Goal: Navigation & Orientation: Find specific page/section

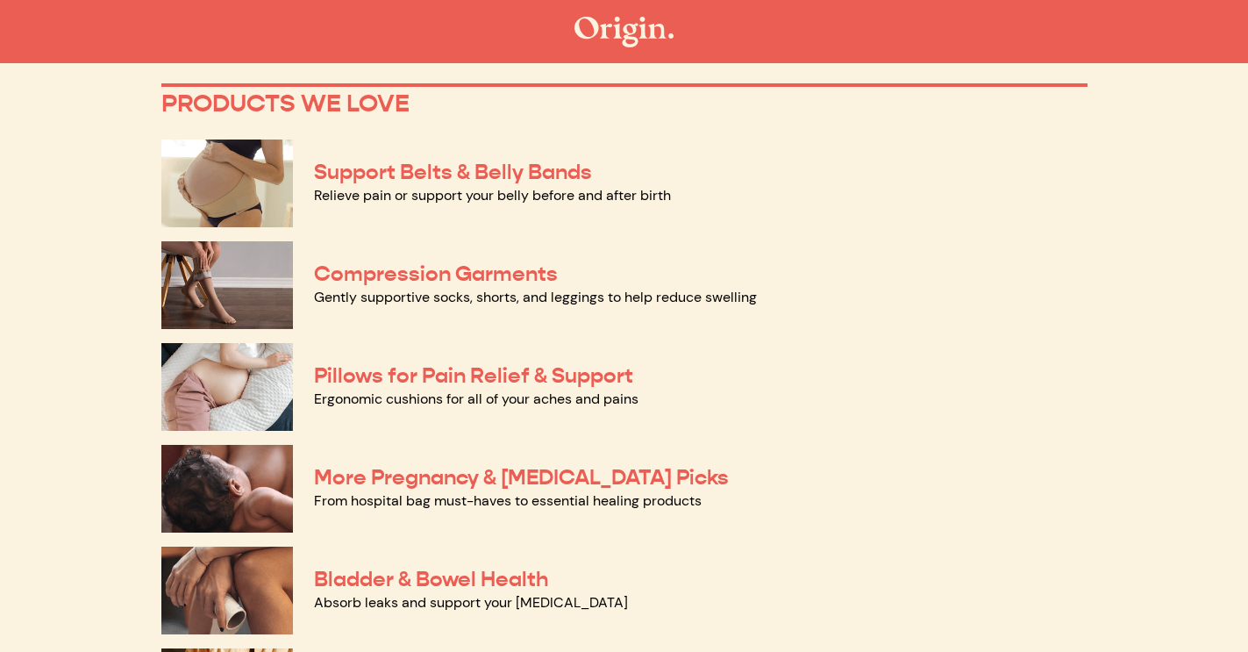
scroll to position [108, 0]
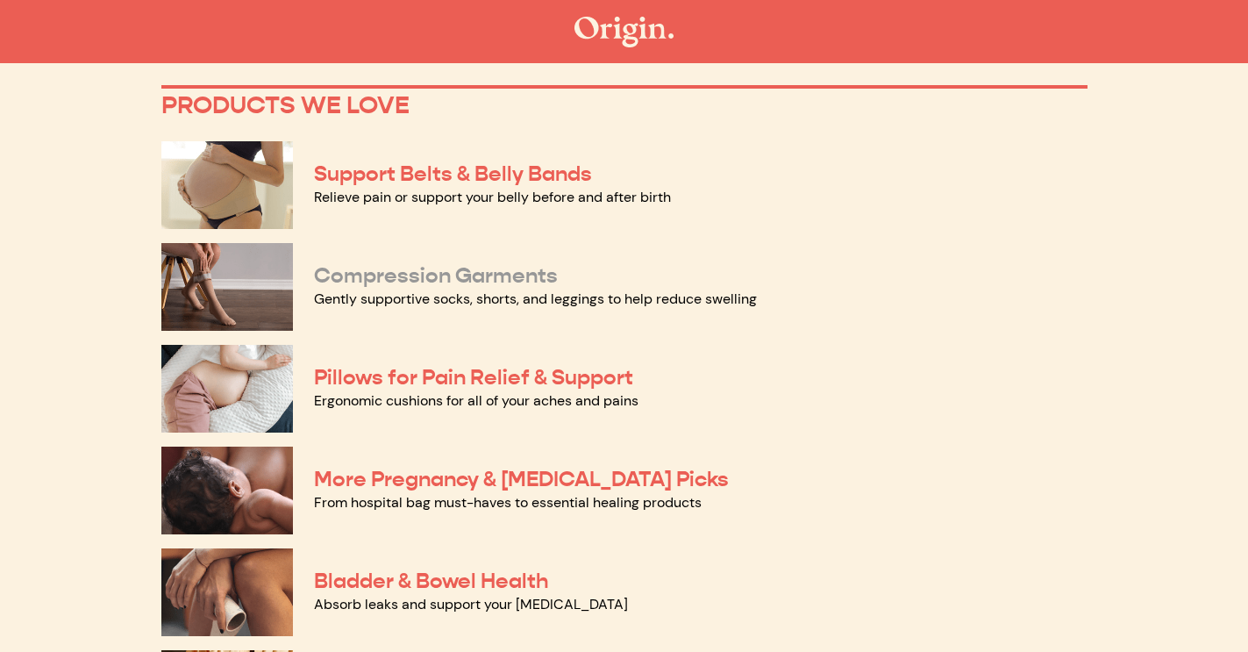
click at [398, 280] on link "Compression Garments" at bounding box center [436, 275] width 244 height 26
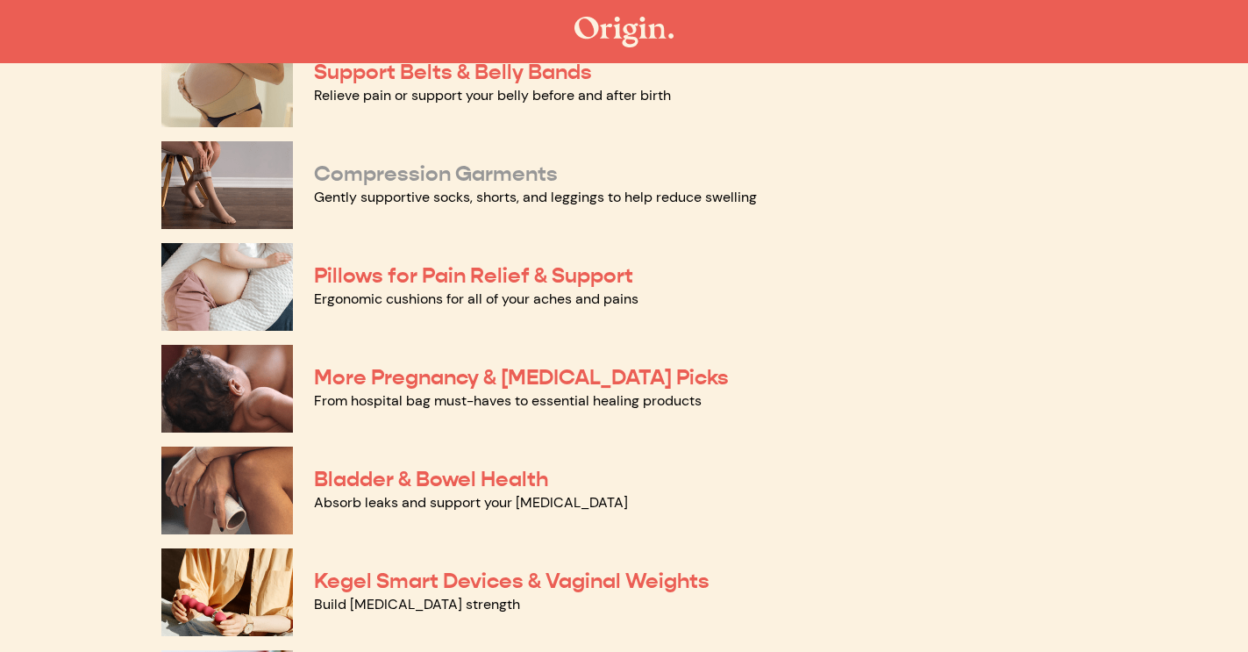
scroll to position [218, 0]
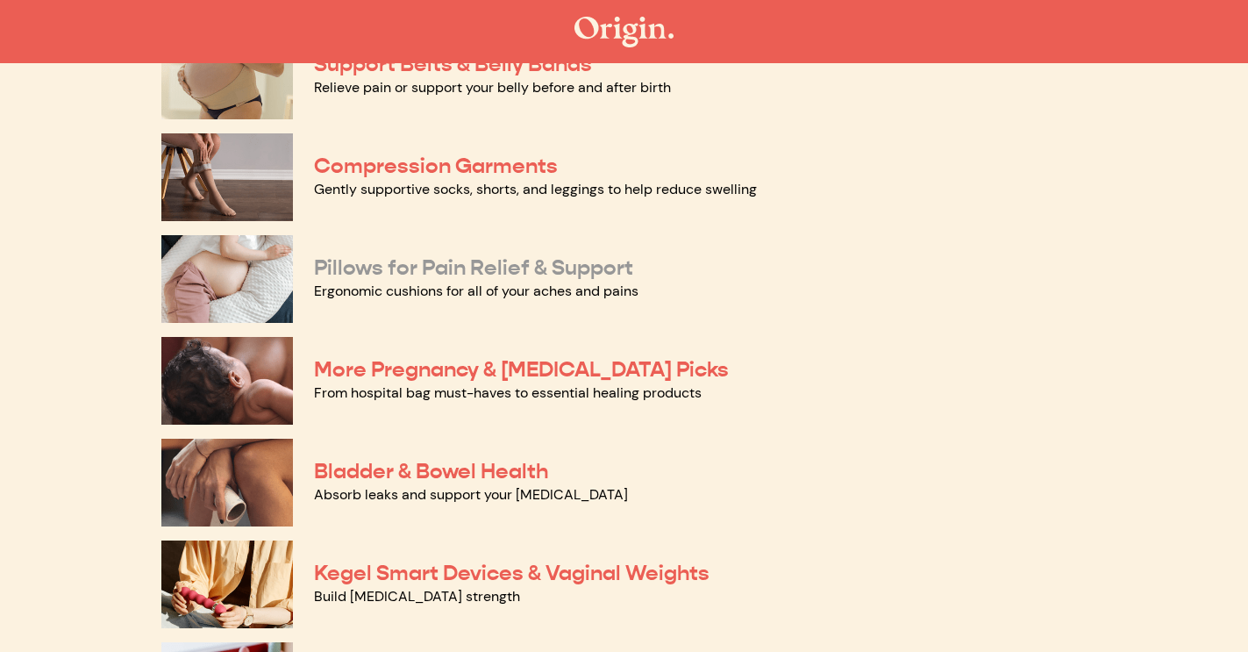
click at [403, 265] on link "Pillows for Pain Relief & Support" at bounding box center [473, 267] width 319 height 26
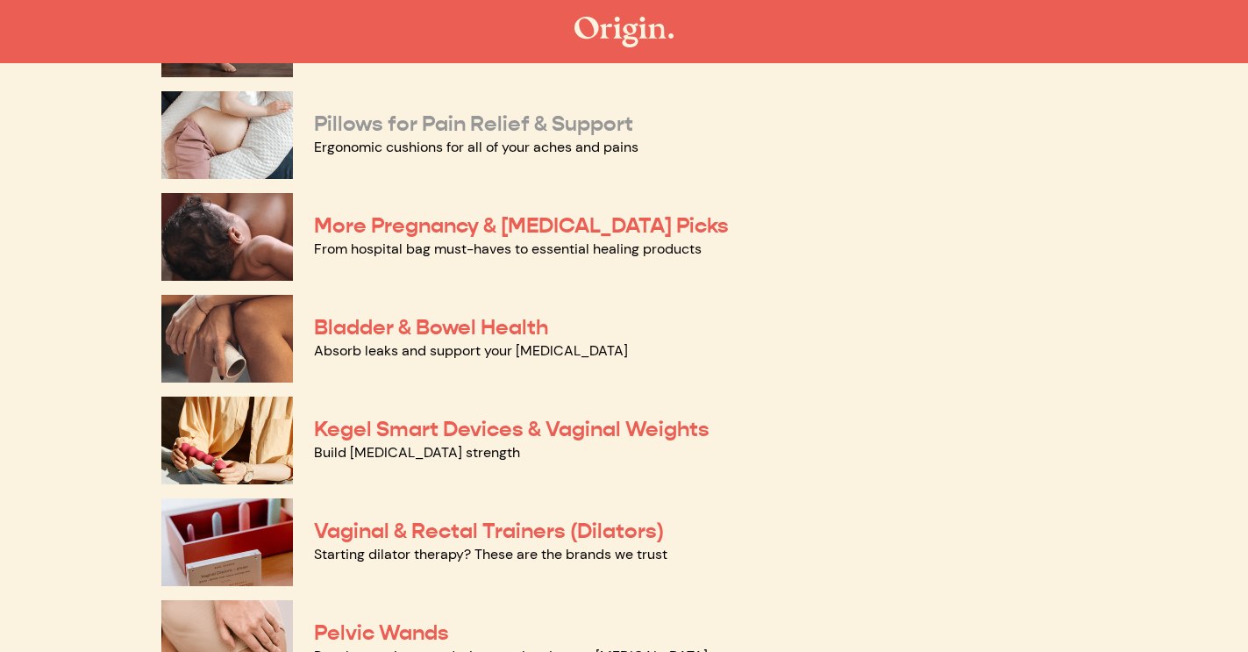
scroll to position [363, 0]
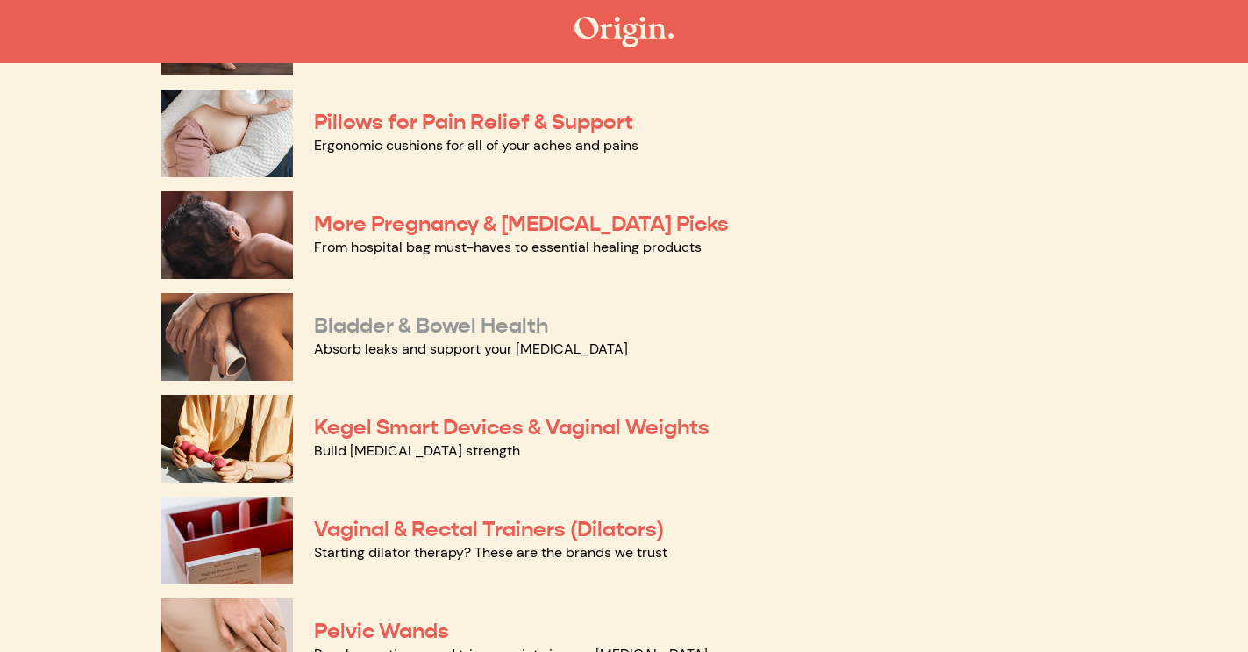
click at [361, 332] on link "Bladder & Bowel Health" at bounding box center [431, 325] width 234 height 26
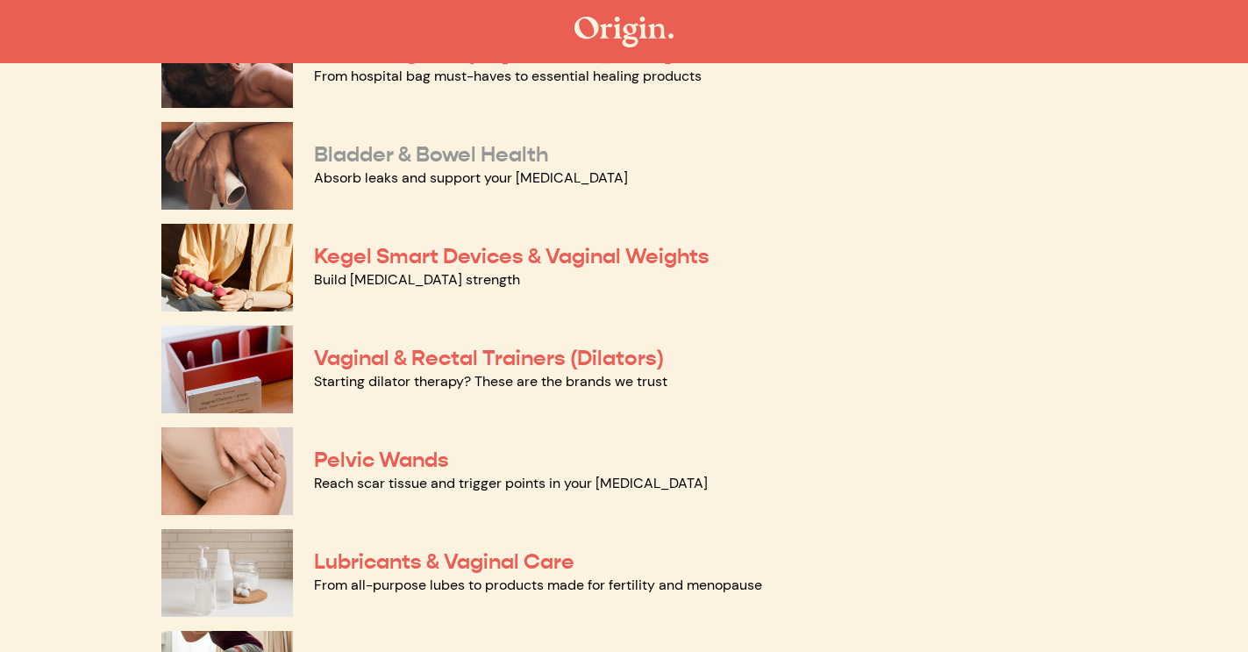
scroll to position [538, 0]
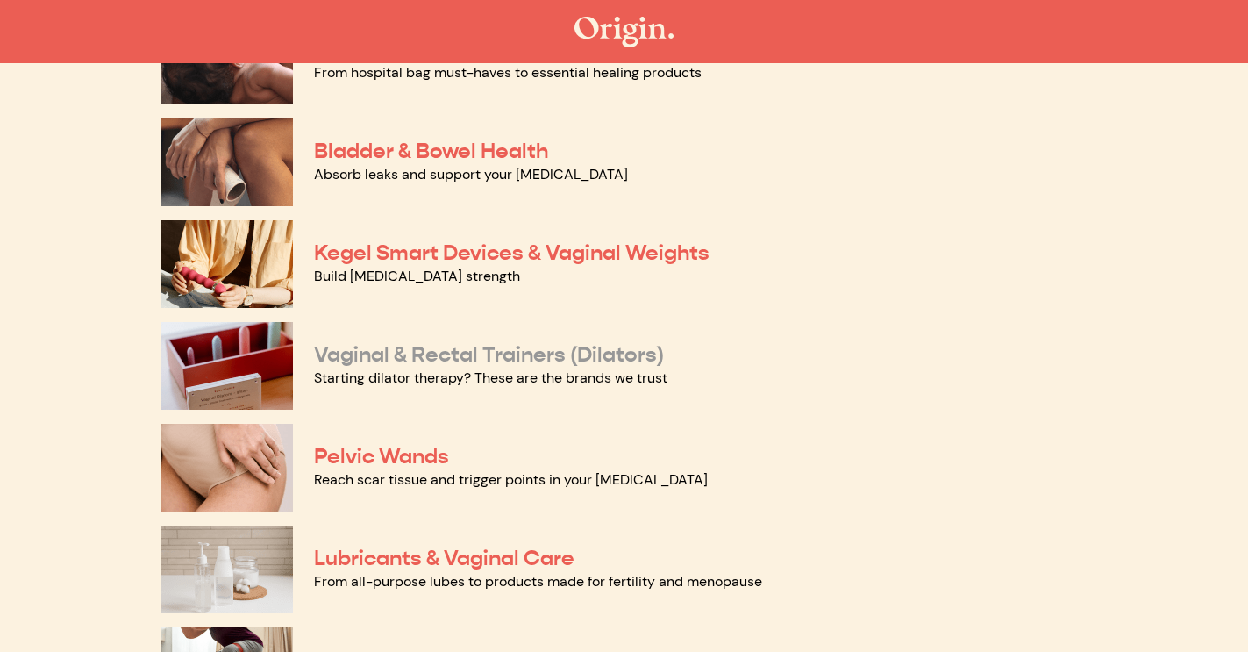
click at [375, 348] on link "Vaginal & Rectal Trainers (Dilators)" at bounding box center [489, 354] width 350 height 26
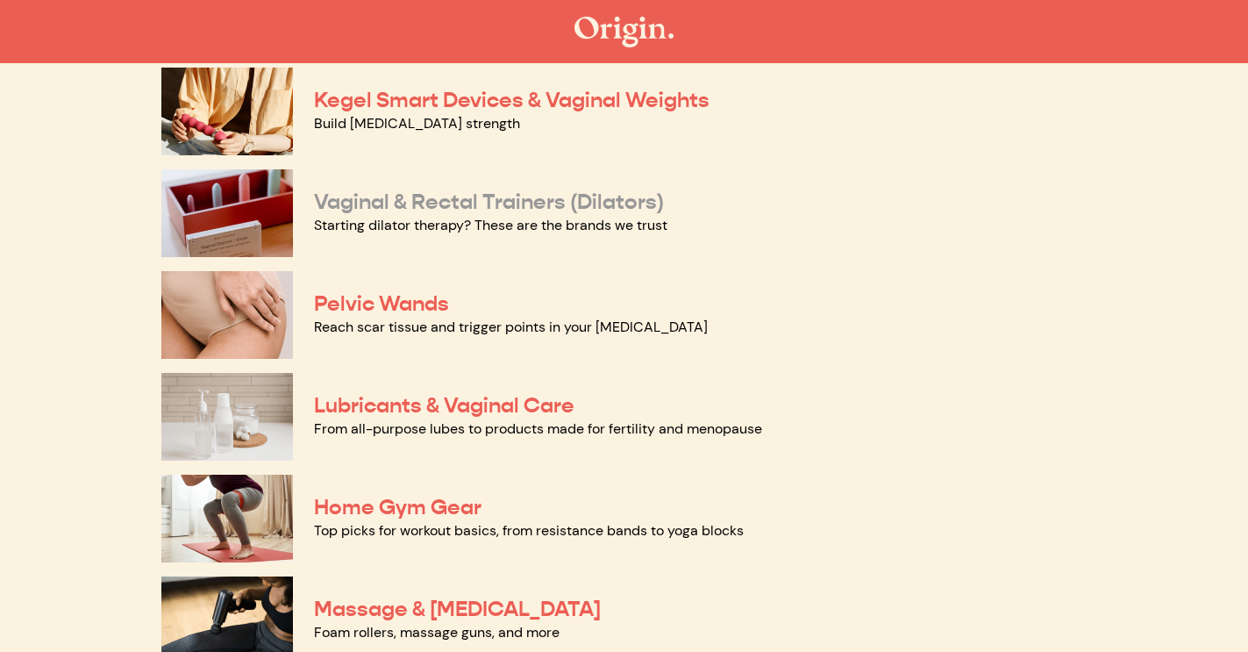
scroll to position [699, 0]
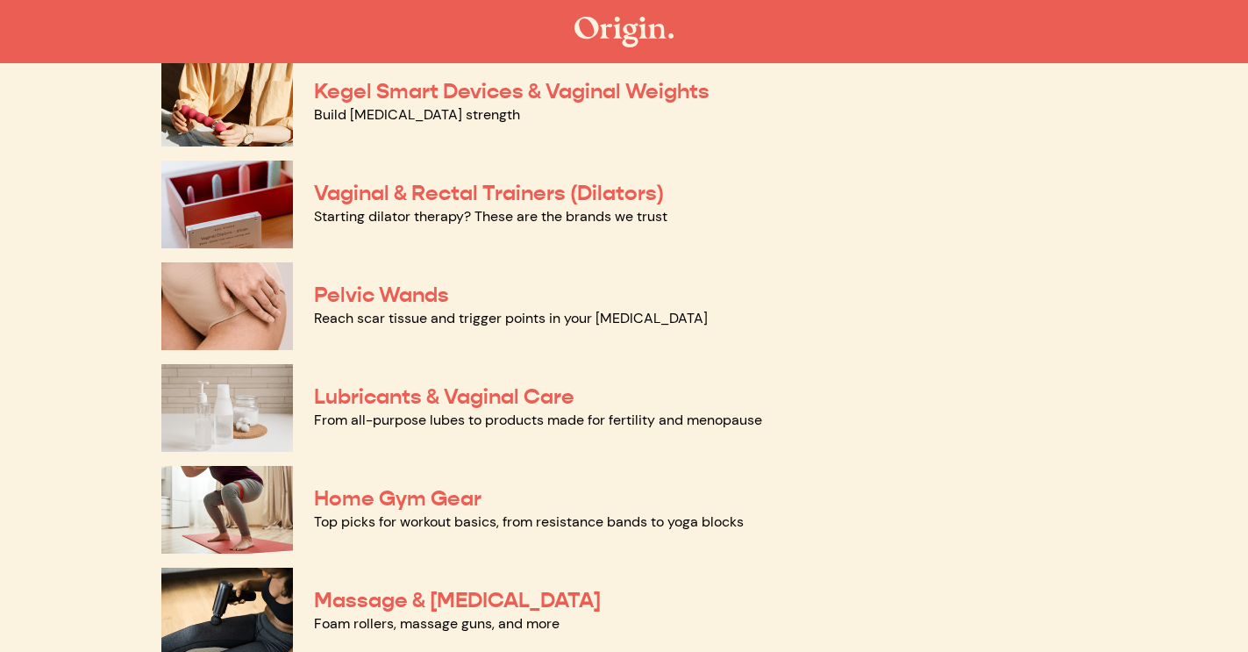
click at [268, 270] on img at bounding box center [227, 306] width 132 height 88
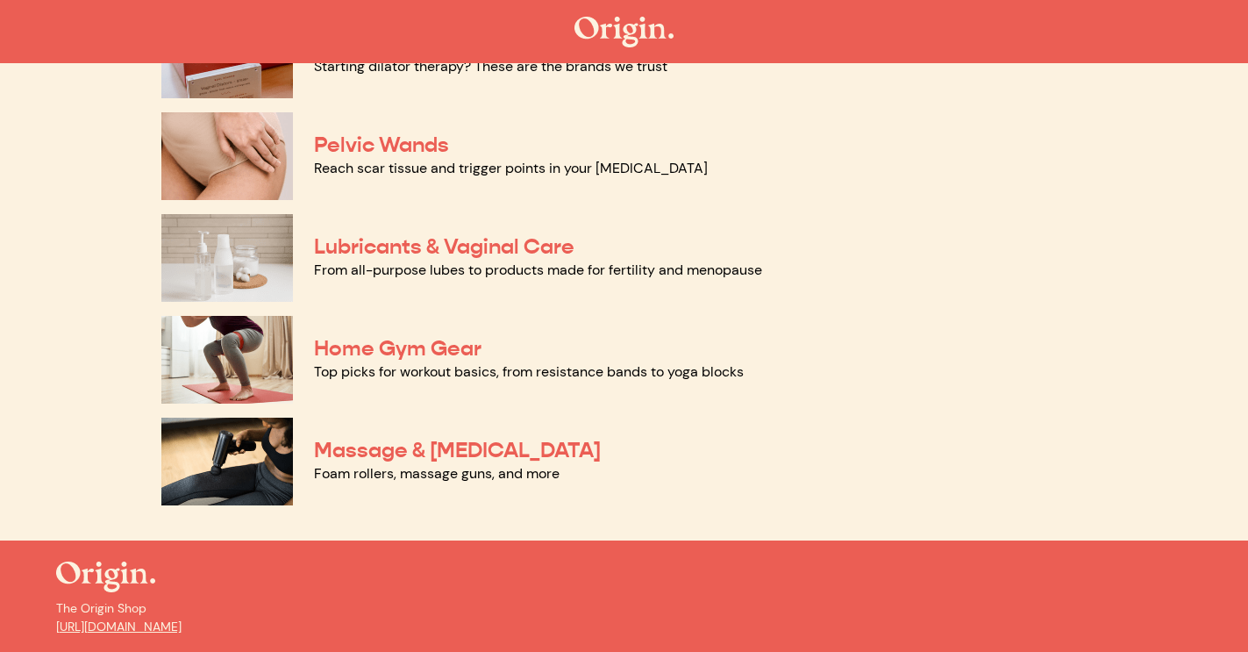
scroll to position [862, 0]
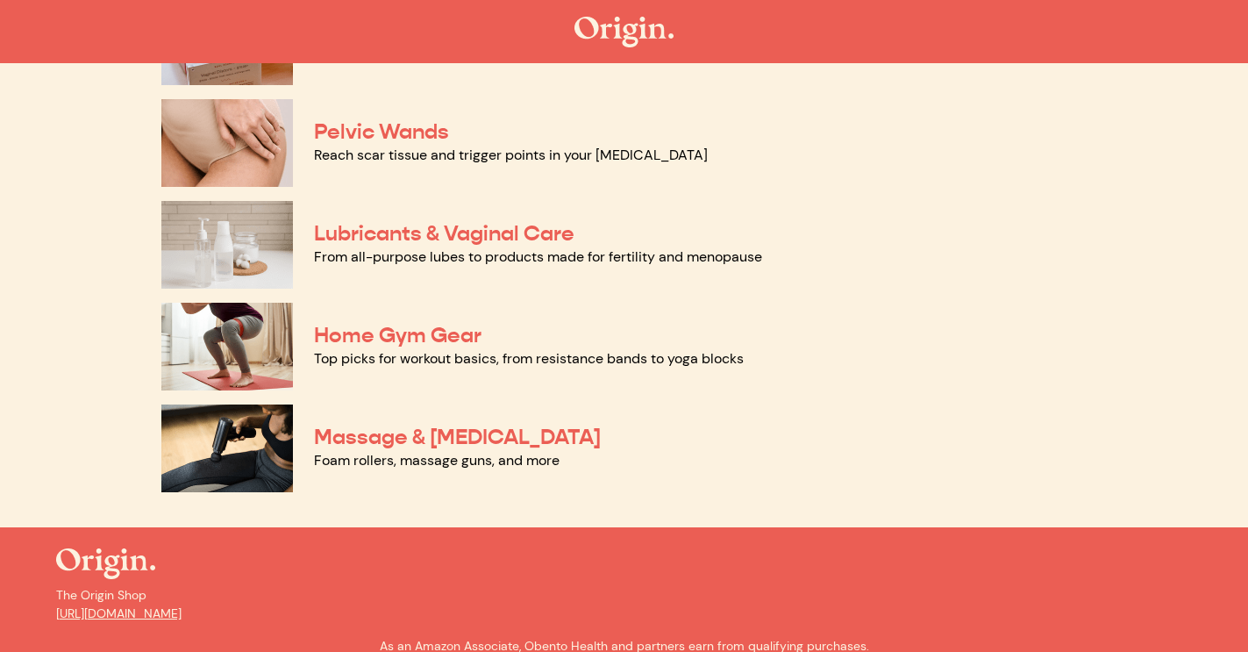
click at [245, 247] on img at bounding box center [227, 245] width 132 height 88
click at [246, 339] on img at bounding box center [227, 347] width 132 height 88
click at [247, 442] on img at bounding box center [227, 448] width 132 height 88
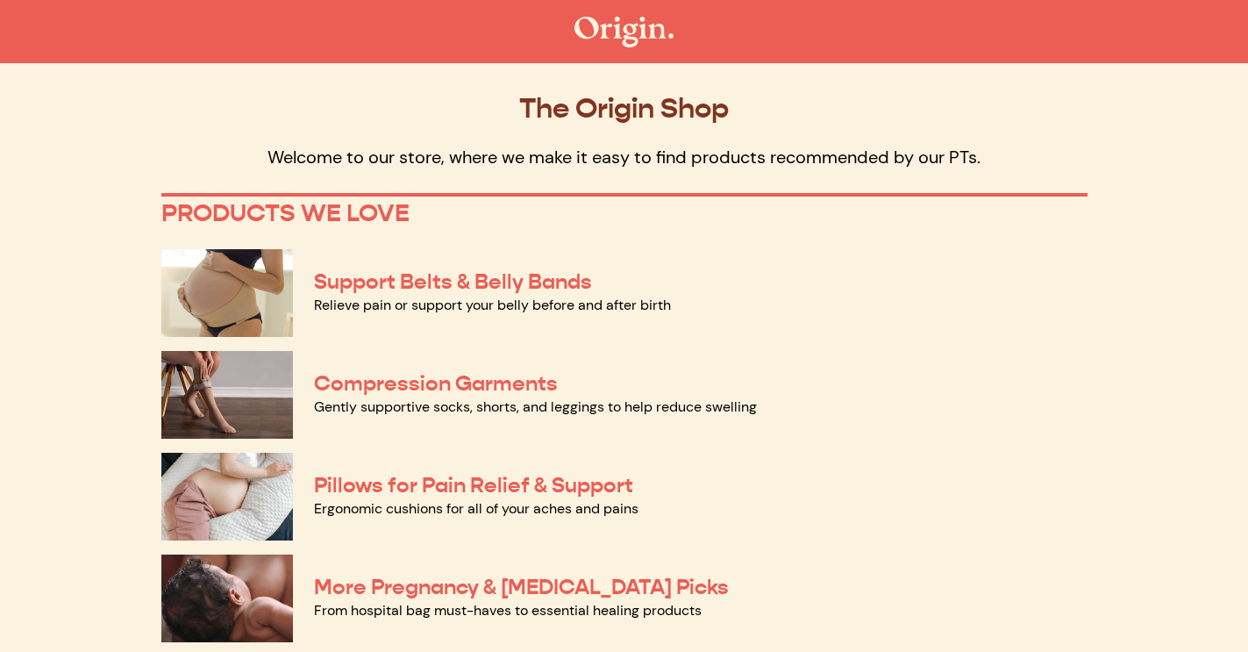
scroll to position [-1, 0]
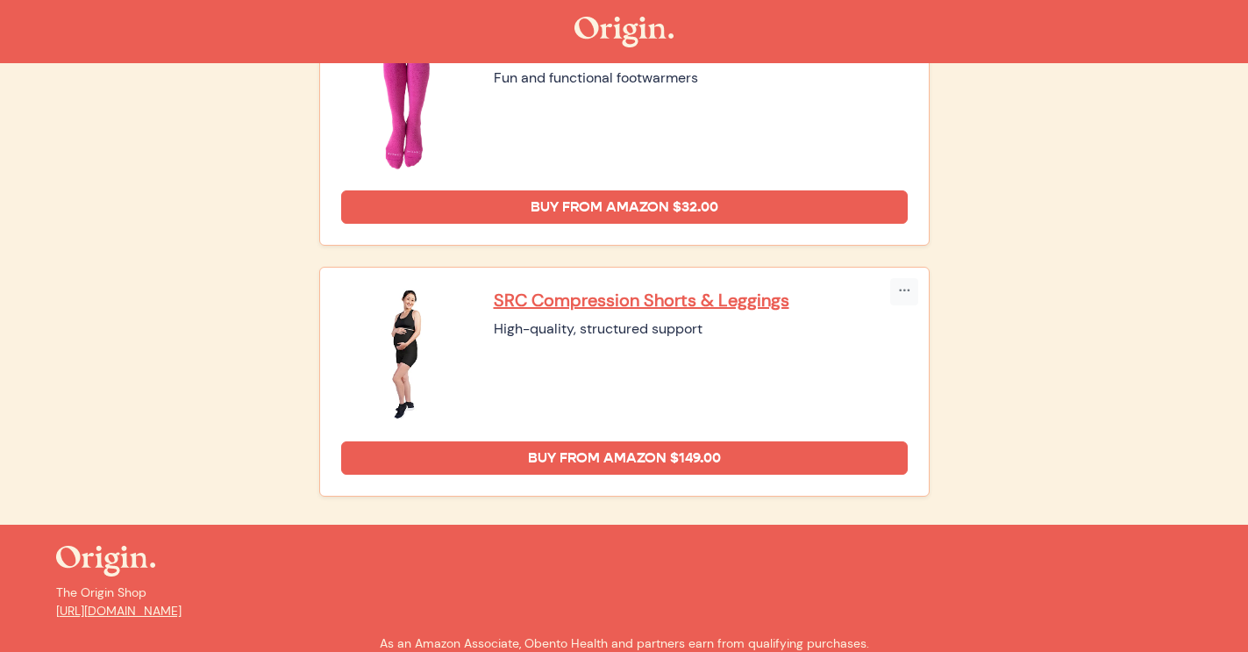
scroll to position [764, 0]
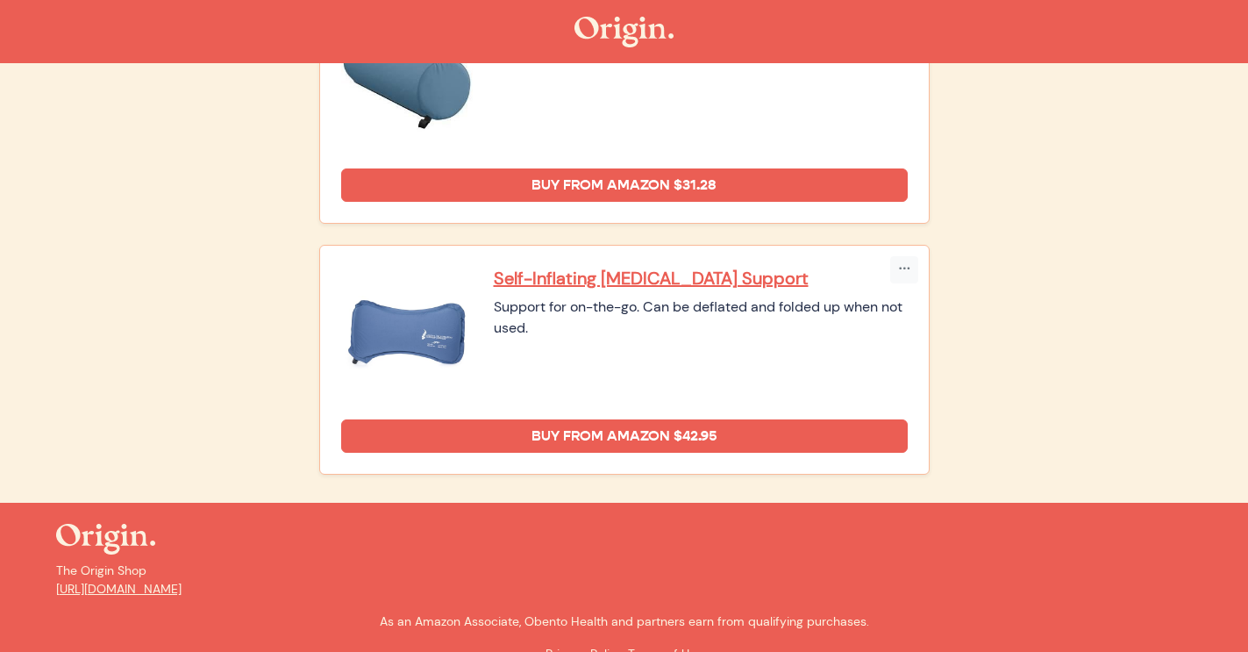
scroll to position [1284, 0]
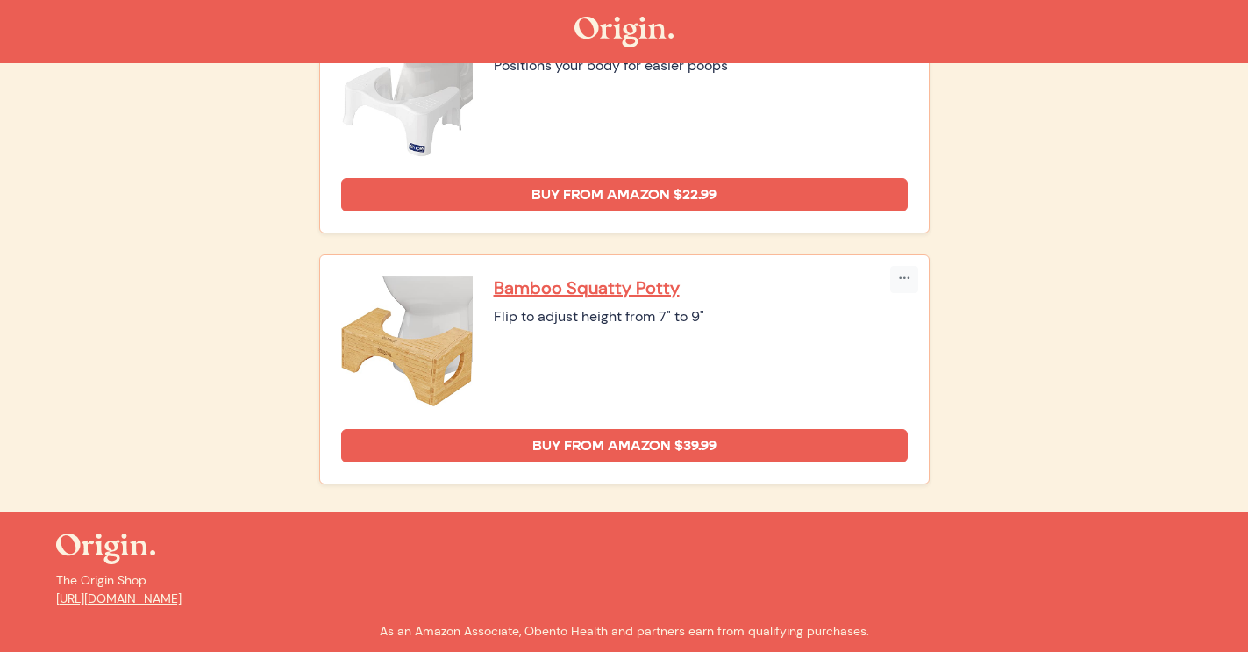
scroll to position [1291, 0]
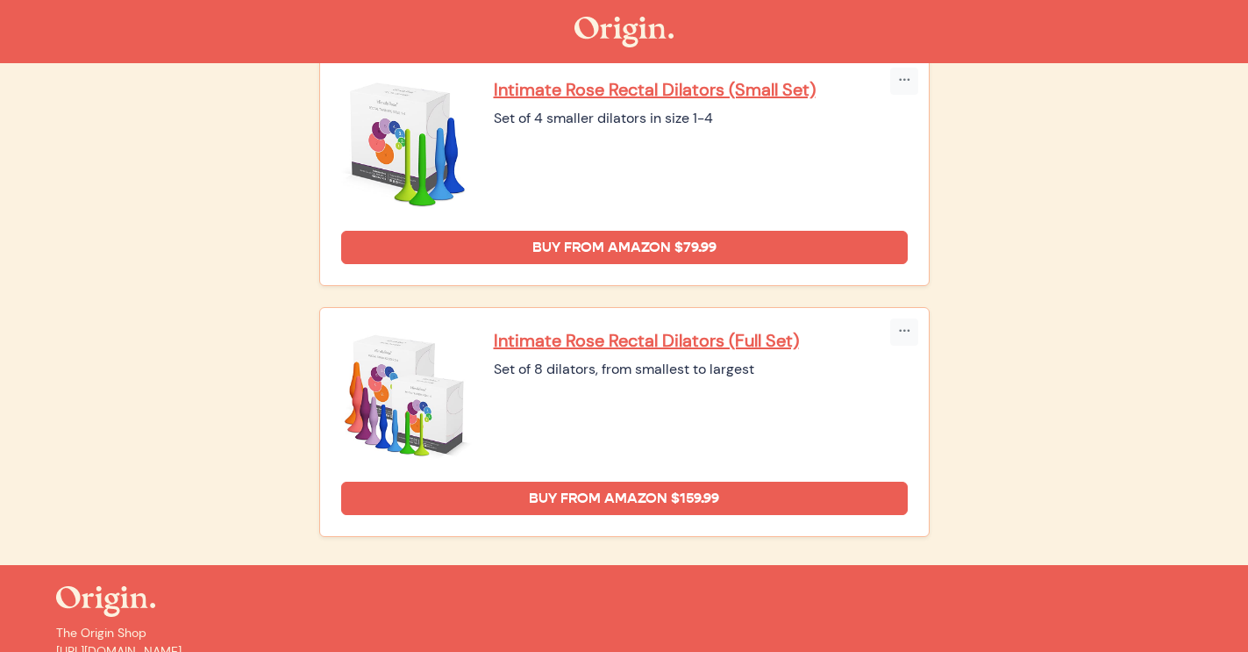
scroll to position [2258, 0]
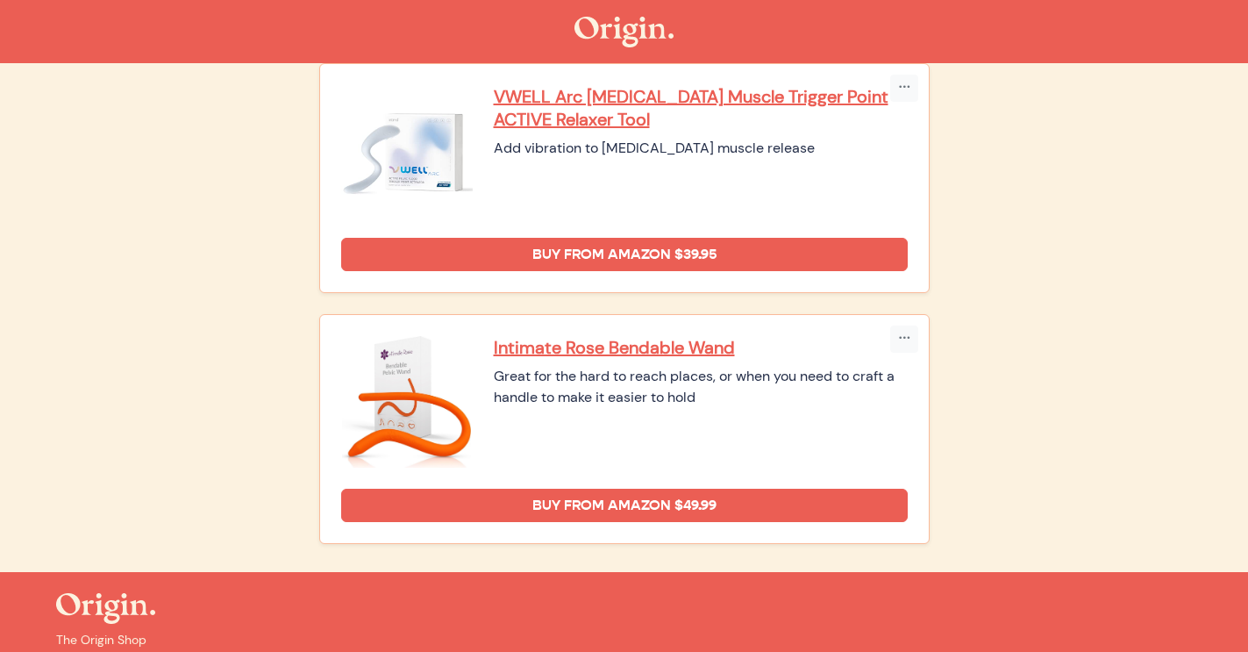
scroll to position [944, 0]
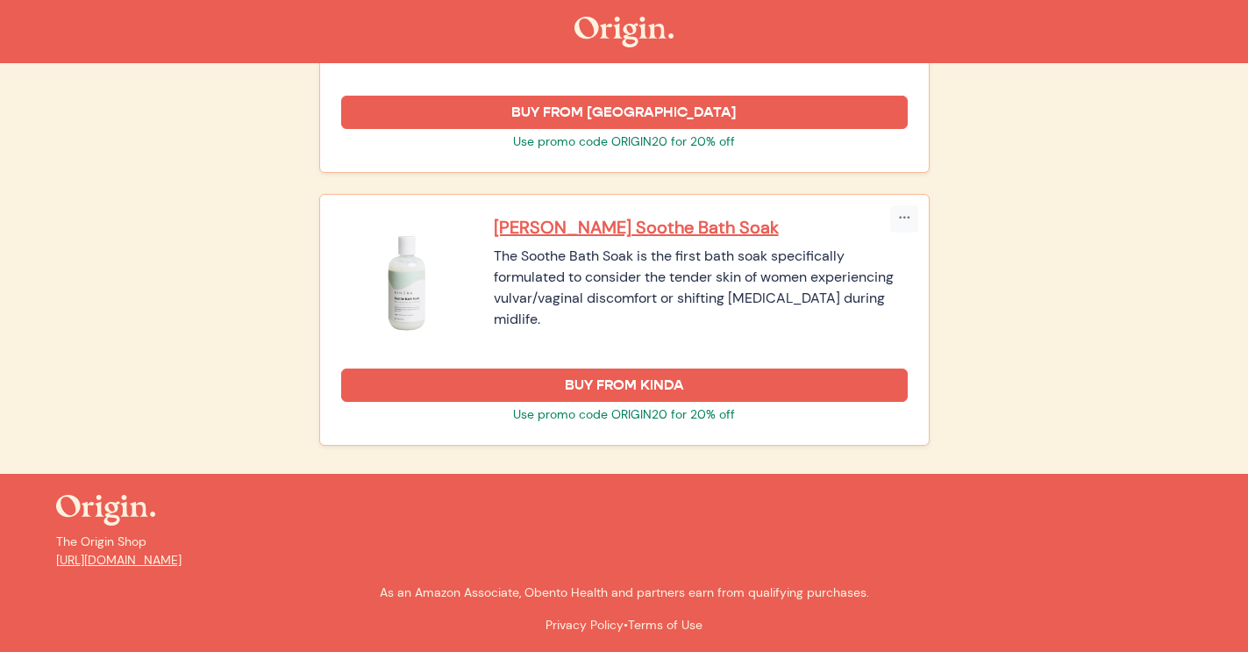
scroll to position [2678, 0]
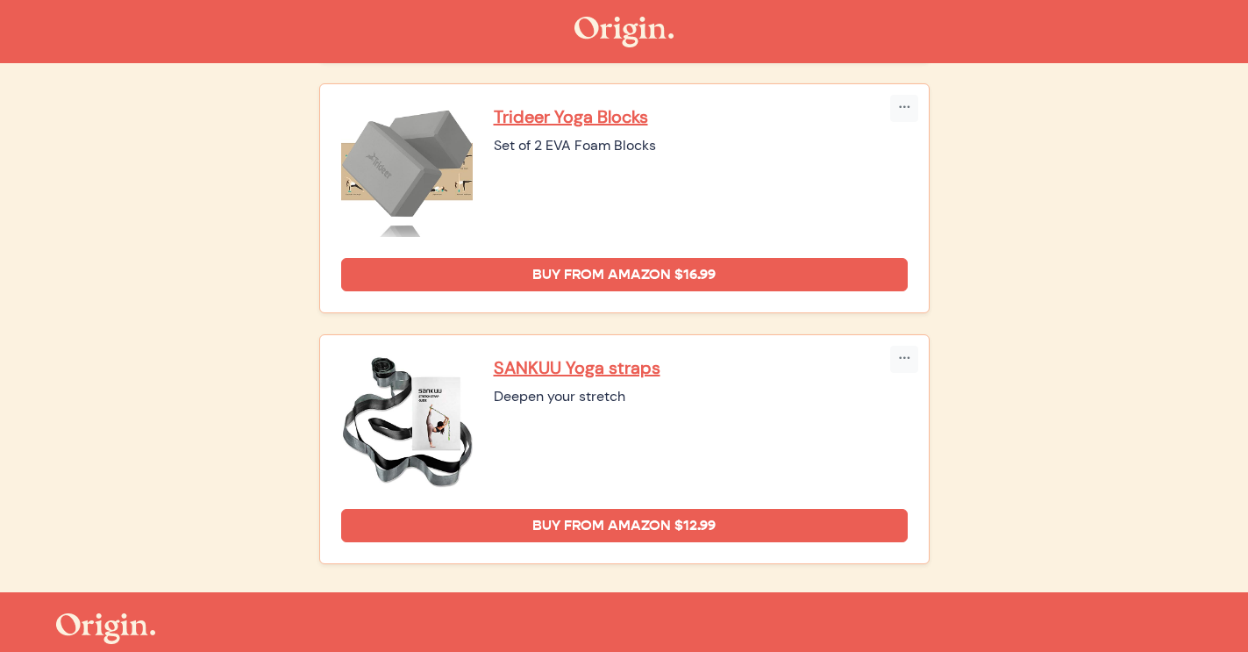
scroll to position [1462, 0]
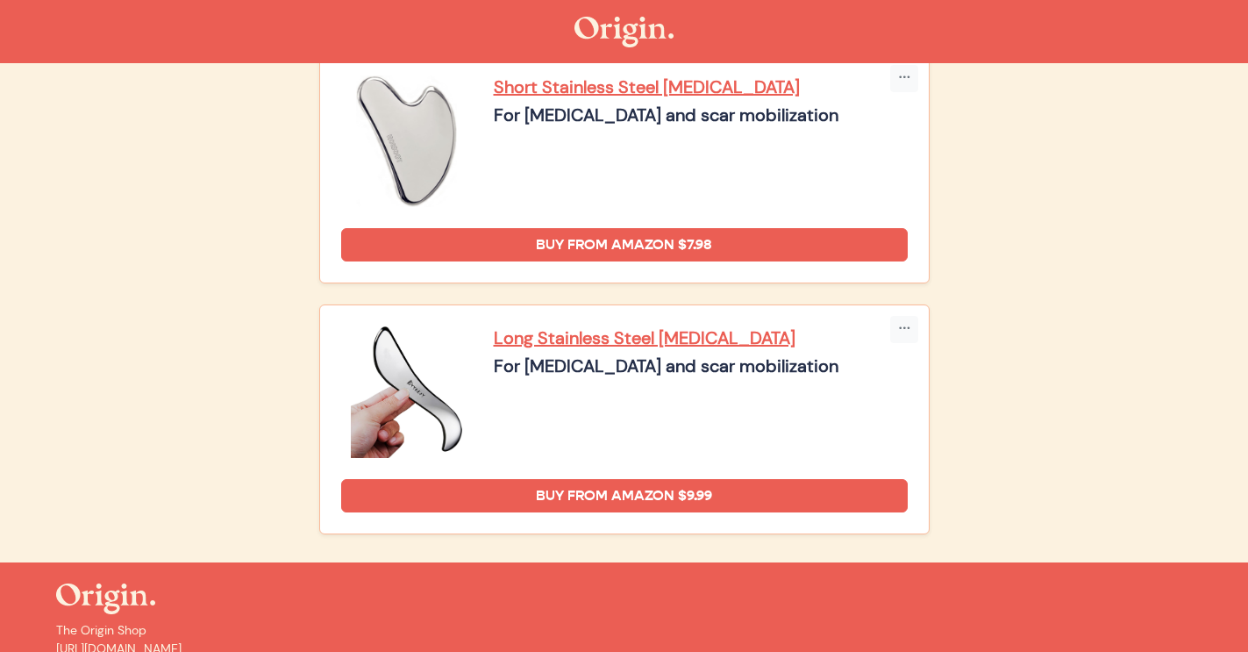
scroll to position [2711, 0]
